Goal: Find contact information: Find contact information

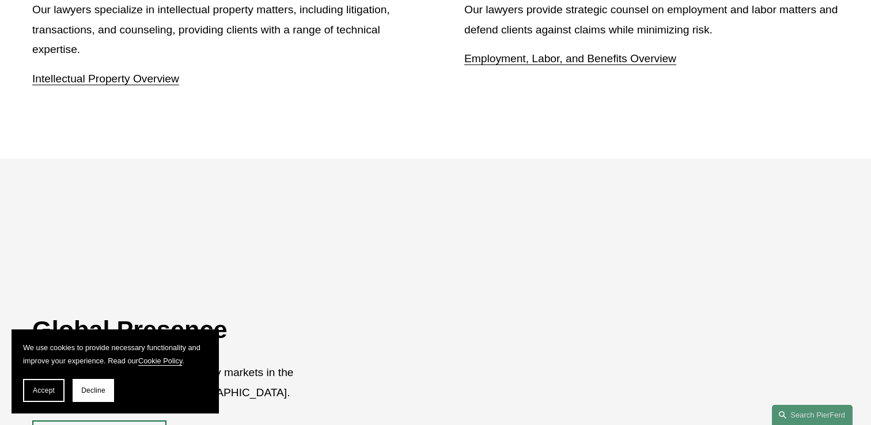
scroll to position [2099, 0]
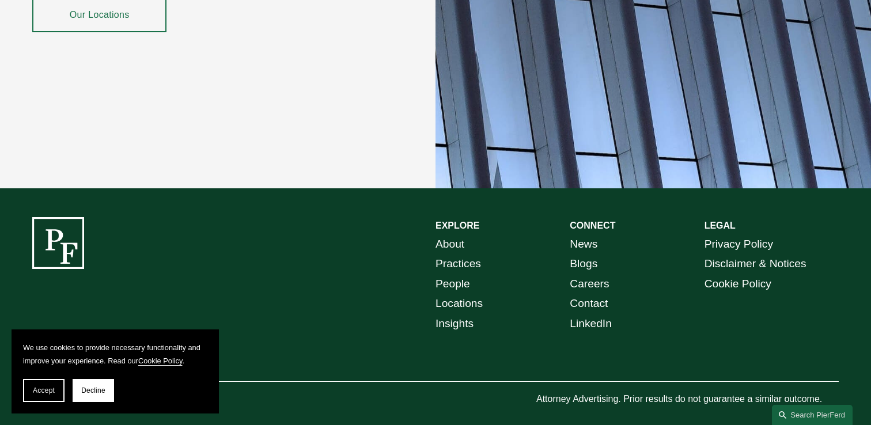
click at [444, 235] on link "About" at bounding box center [450, 245] width 29 height 20
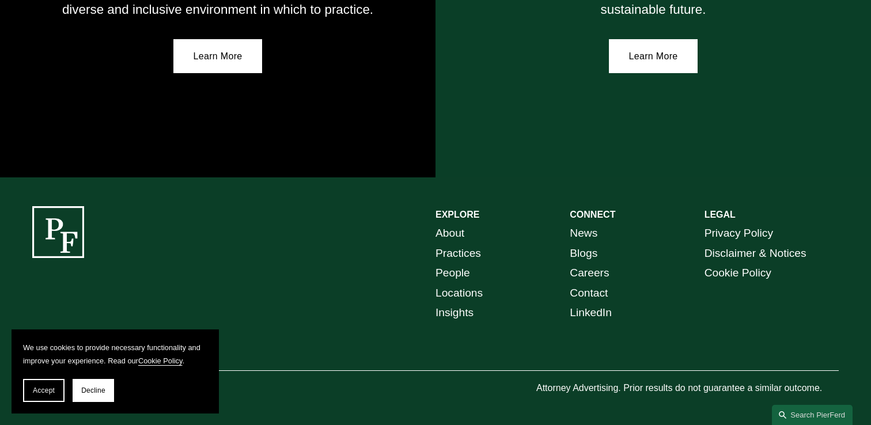
scroll to position [2100, 0]
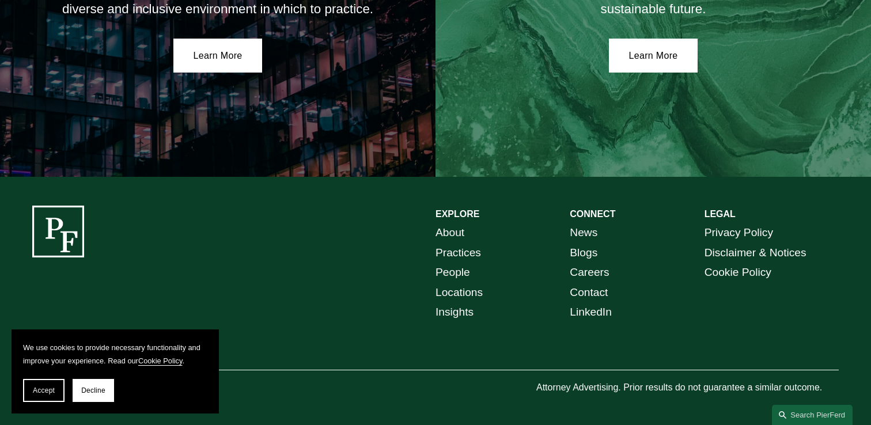
click at [459, 293] on link "Locations" at bounding box center [459, 293] width 47 height 20
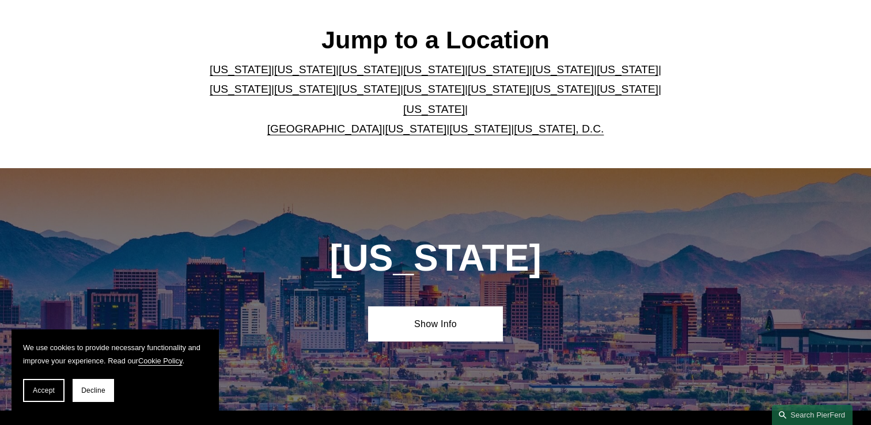
scroll to position [338, 0]
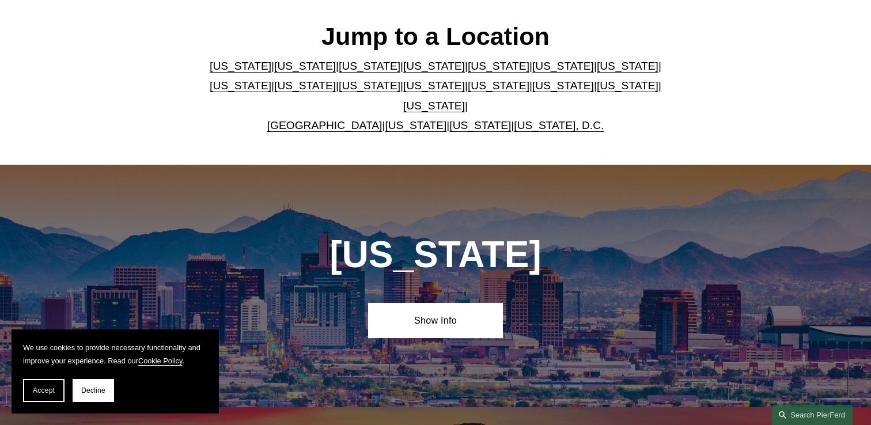
click at [533, 70] on link "[US_STATE]" at bounding box center [564, 66] width 62 height 12
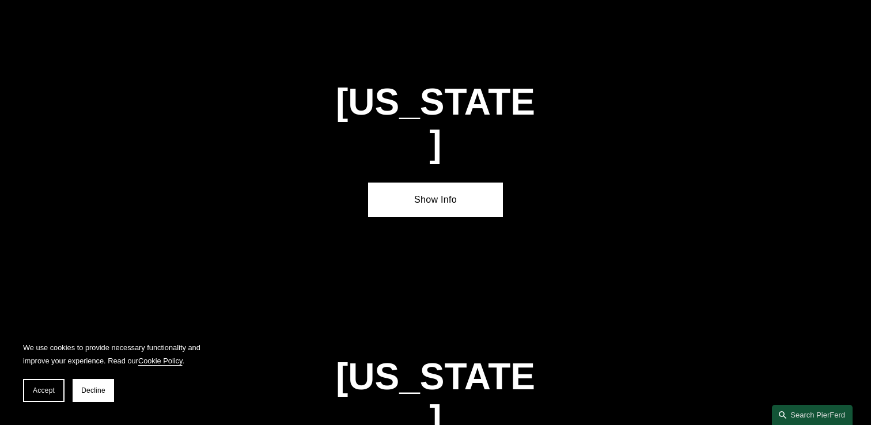
scroll to position [1706, 0]
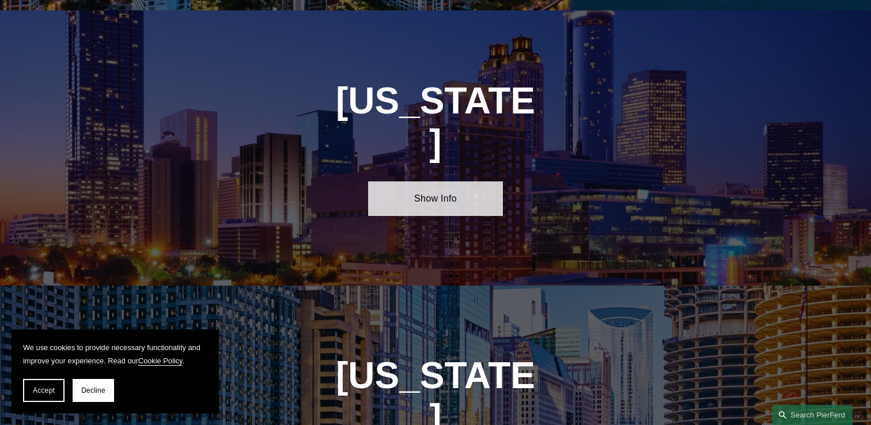
click at [442, 182] on link "Show Info" at bounding box center [435, 199] width 134 height 35
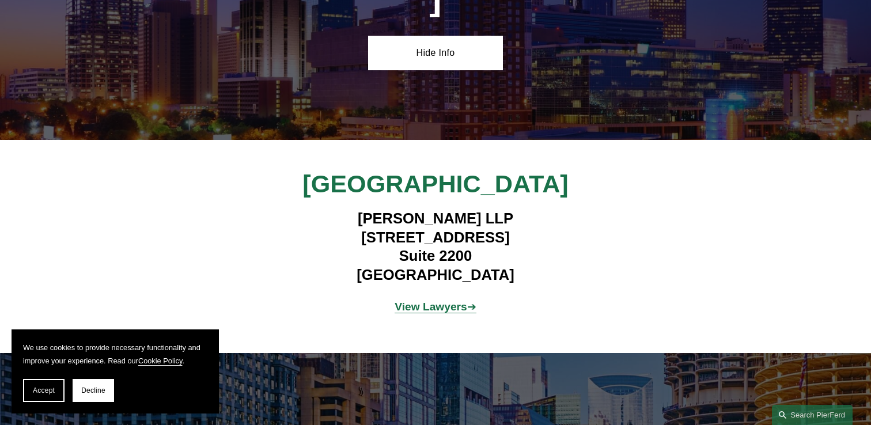
scroll to position [1852, 0]
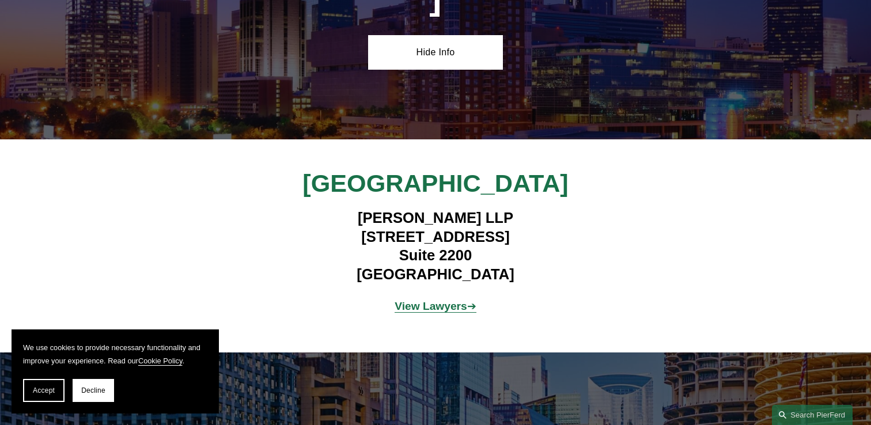
click at [439, 300] on strong "View Lawyers" at bounding box center [431, 306] width 73 height 12
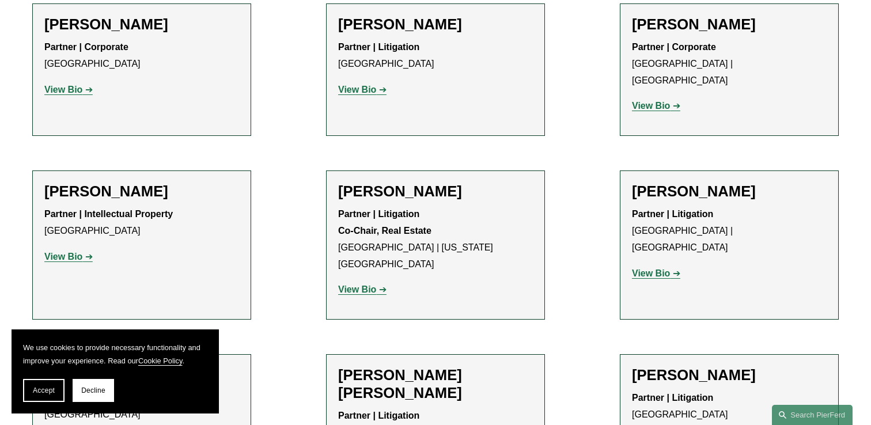
scroll to position [1024, 0]
